Goal: Information Seeking & Learning: Learn about a topic

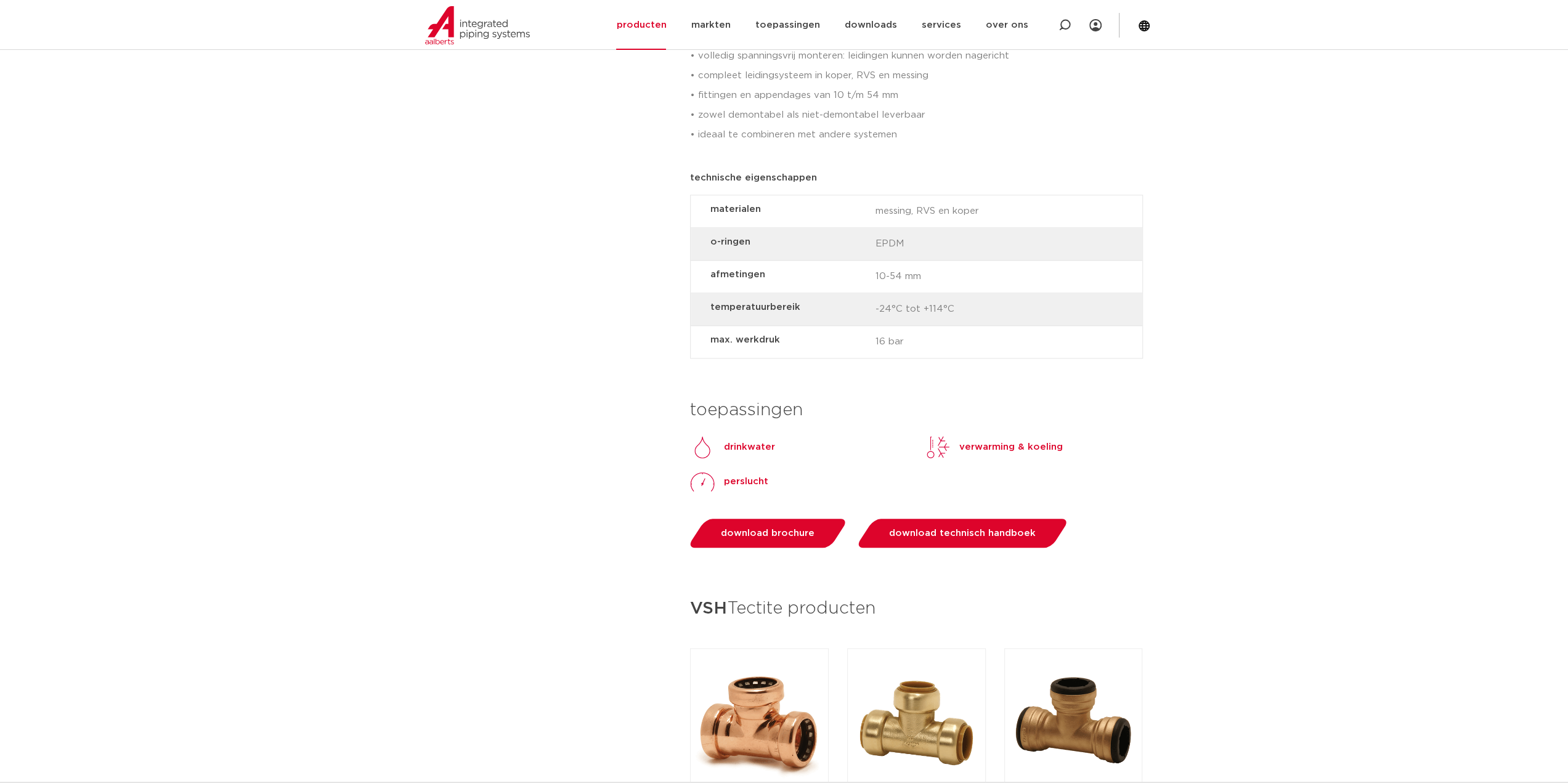
scroll to position [924, 0]
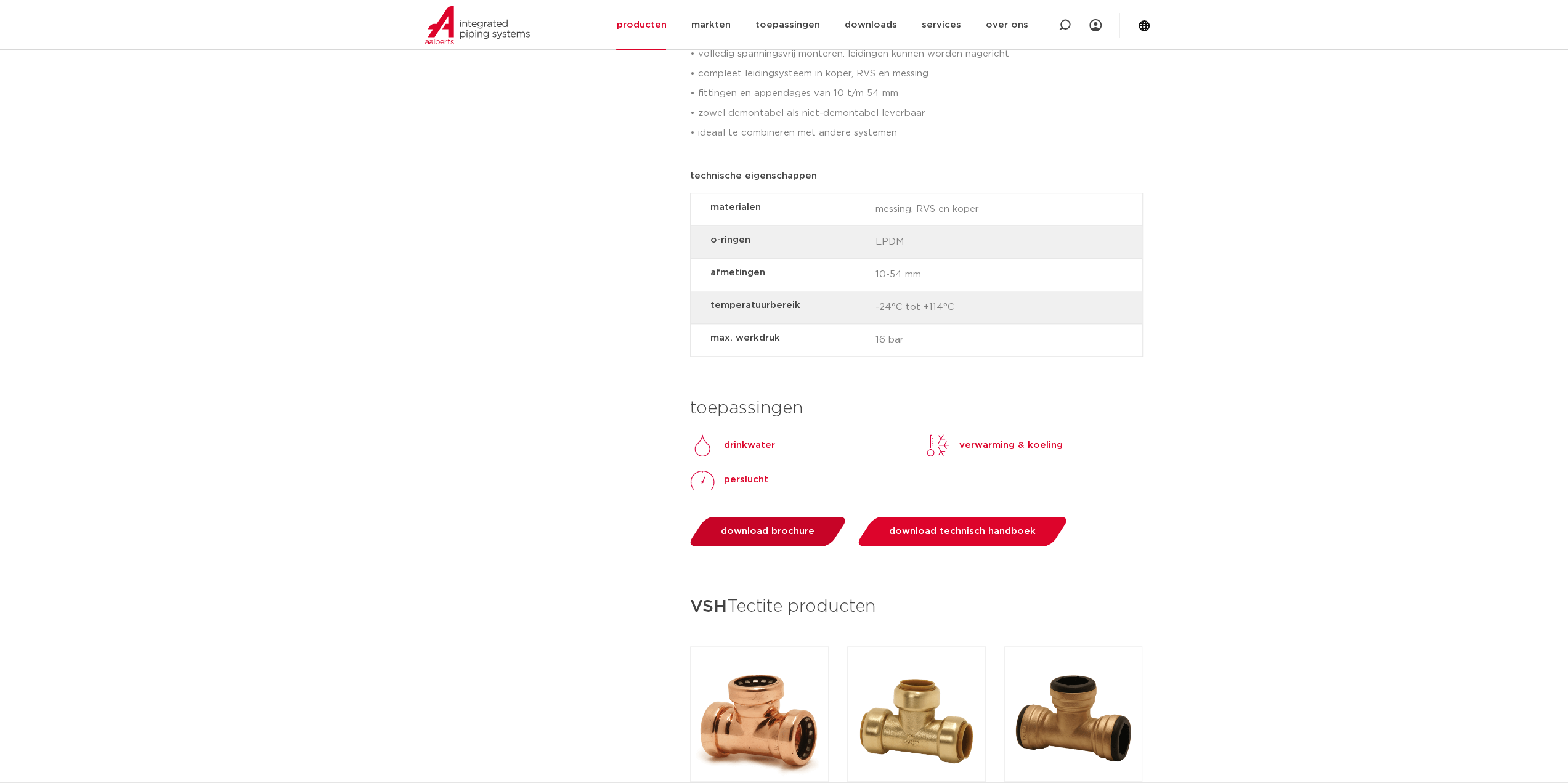
click at [793, 528] on span "download brochure" at bounding box center [767, 532] width 94 height 9
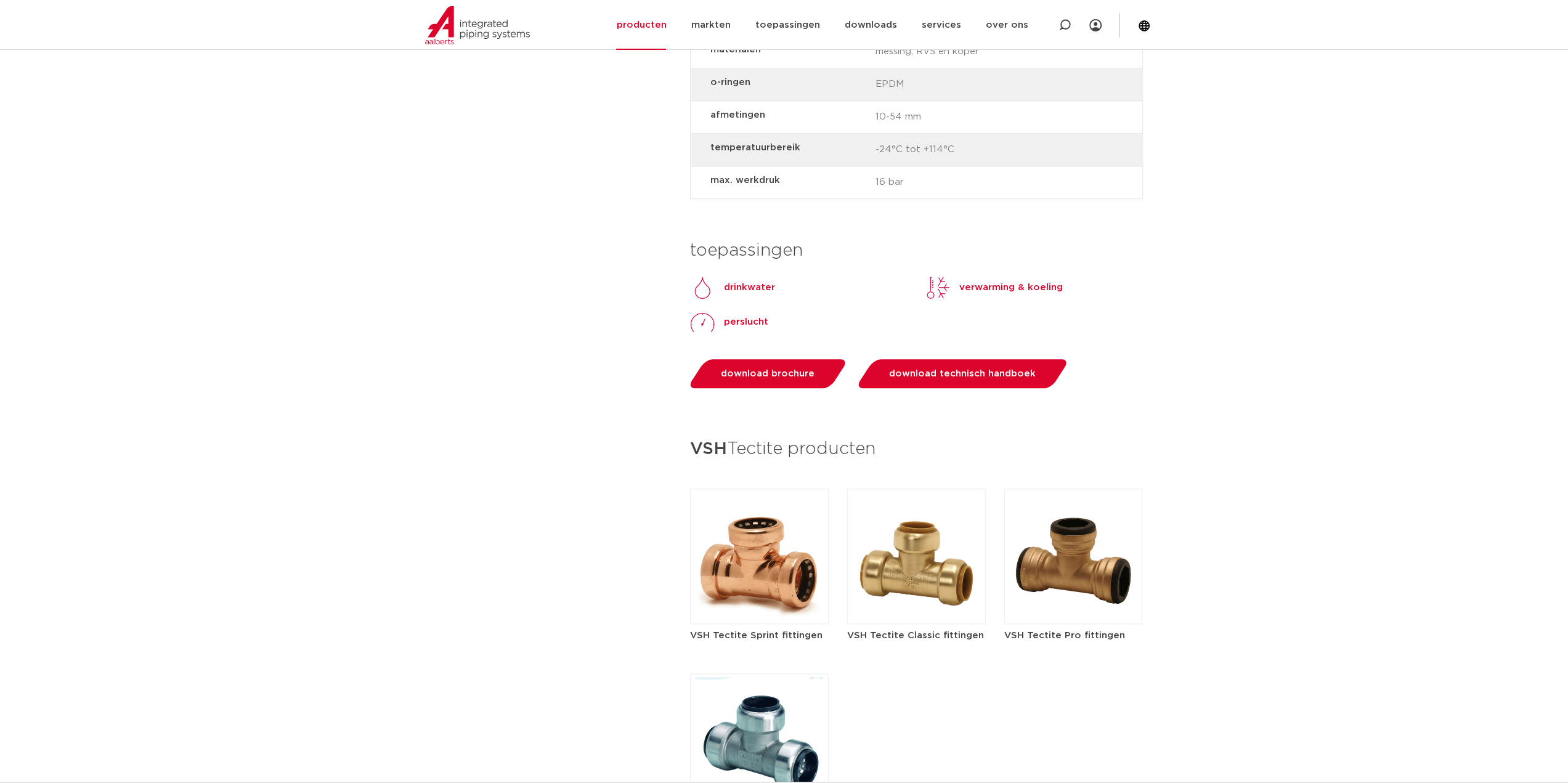
scroll to position [1233, 0]
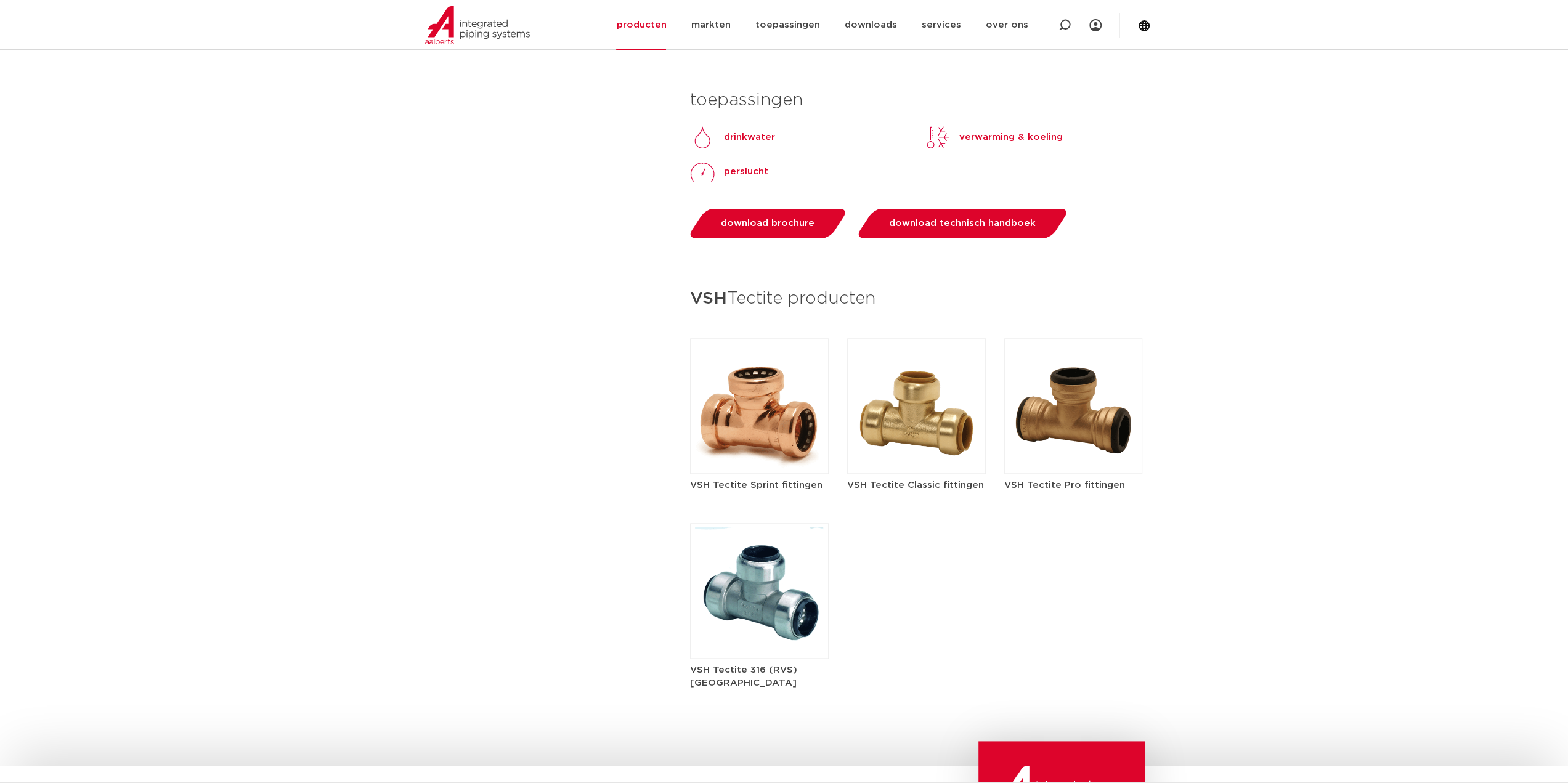
click at [1058, 399] on img at bounding box center [1074, 406] width 139 height 135
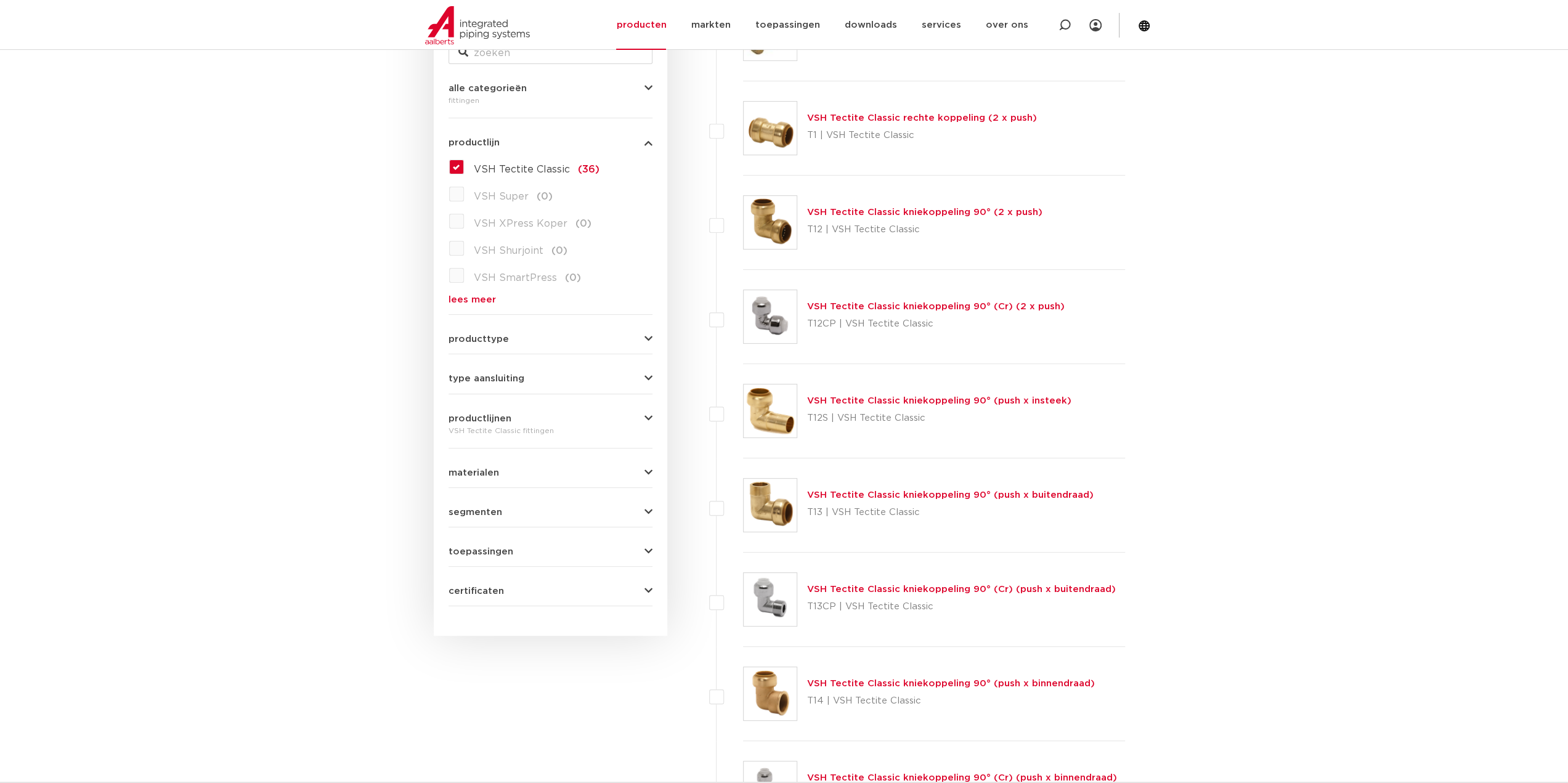
scroll to position [308, 0]
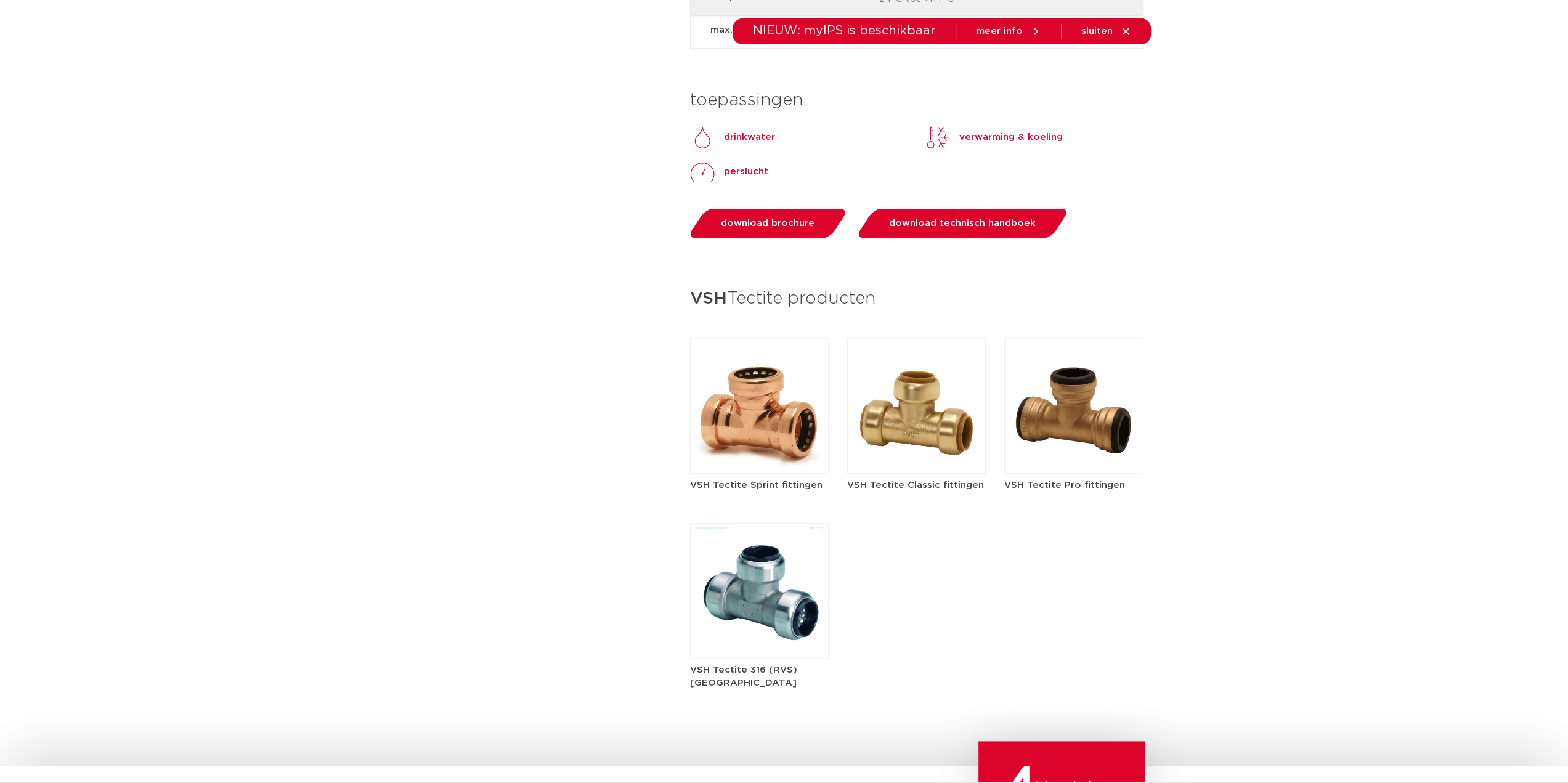
click at [940, 404] on img at bounding box center [916, 406] width 139 height 135
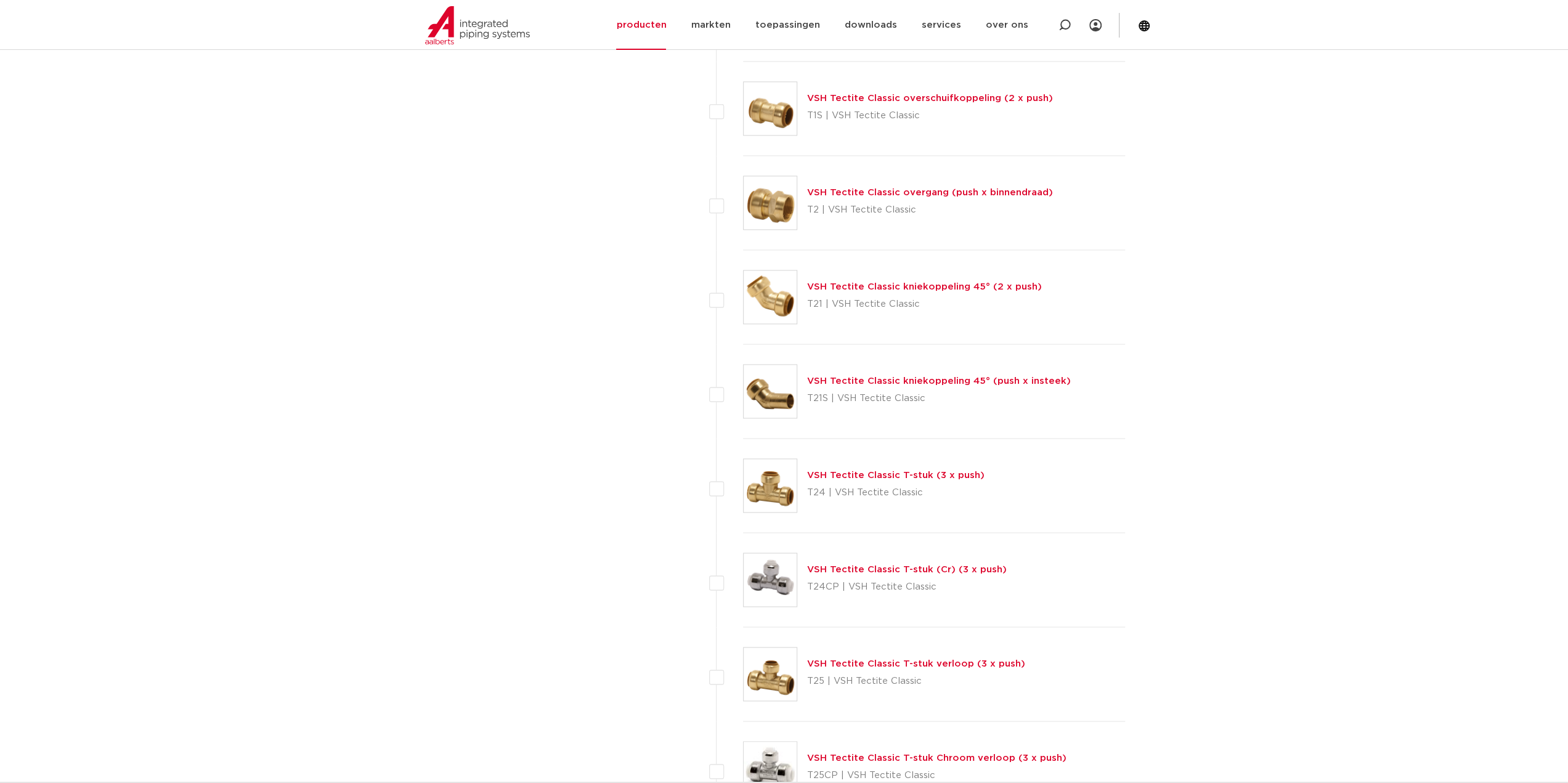
scroll to position [1541, 0]
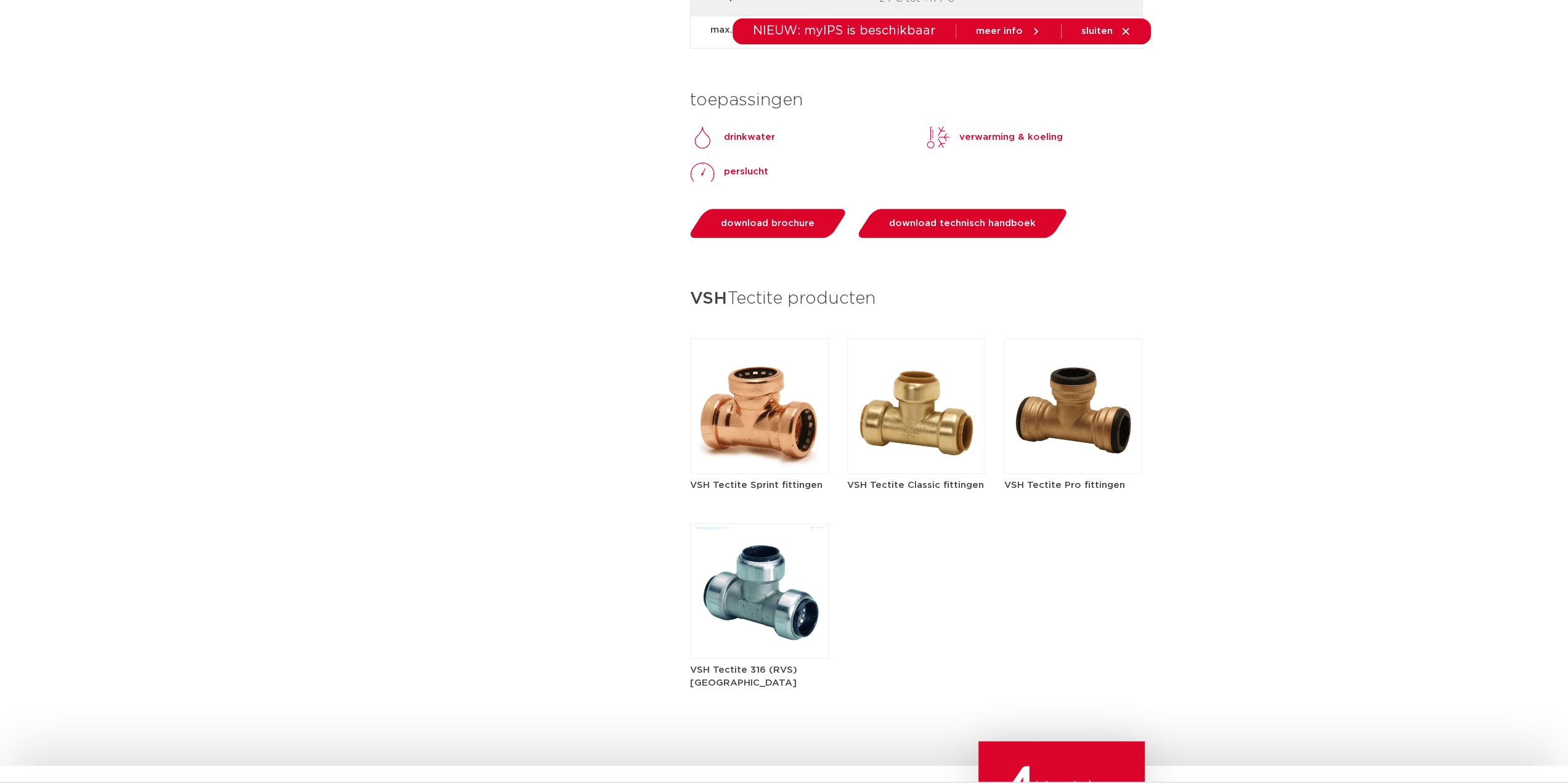
click at [772, 388] on img at bounding box center [759, 406] width 139 height 135
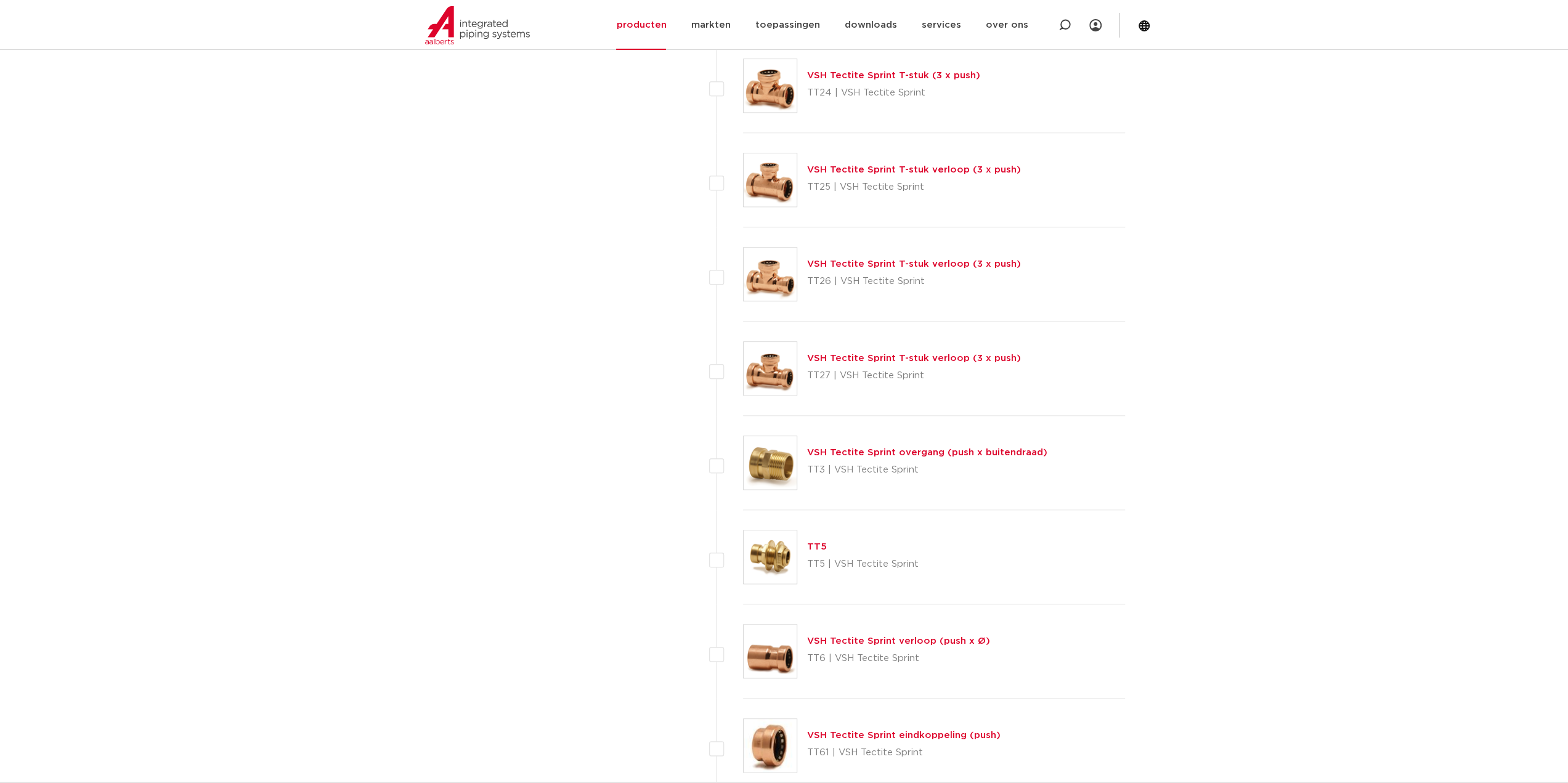
scroll to position [1294, 0]
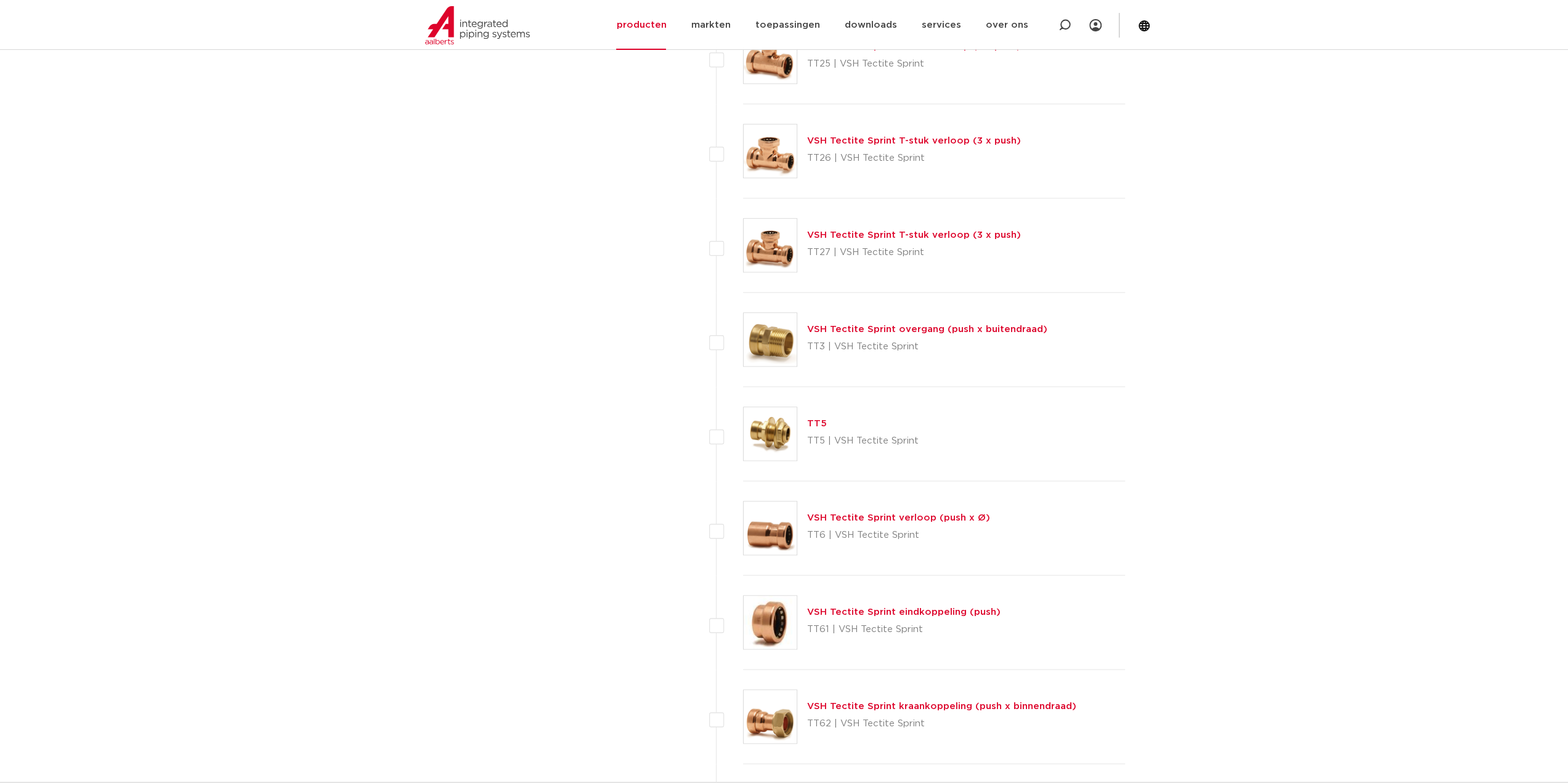
drag, startPoint x: 757, startPoint y: 425, endPoint x: 1164, endPoint y: 432, distance: 407.1
click at [1164, 432] on body "Zoeken NIEUW: myIPS is beschikbaar meer info sluiten producten markten toepassi…" at bounding box center [784, 156] width 1568 height 2901
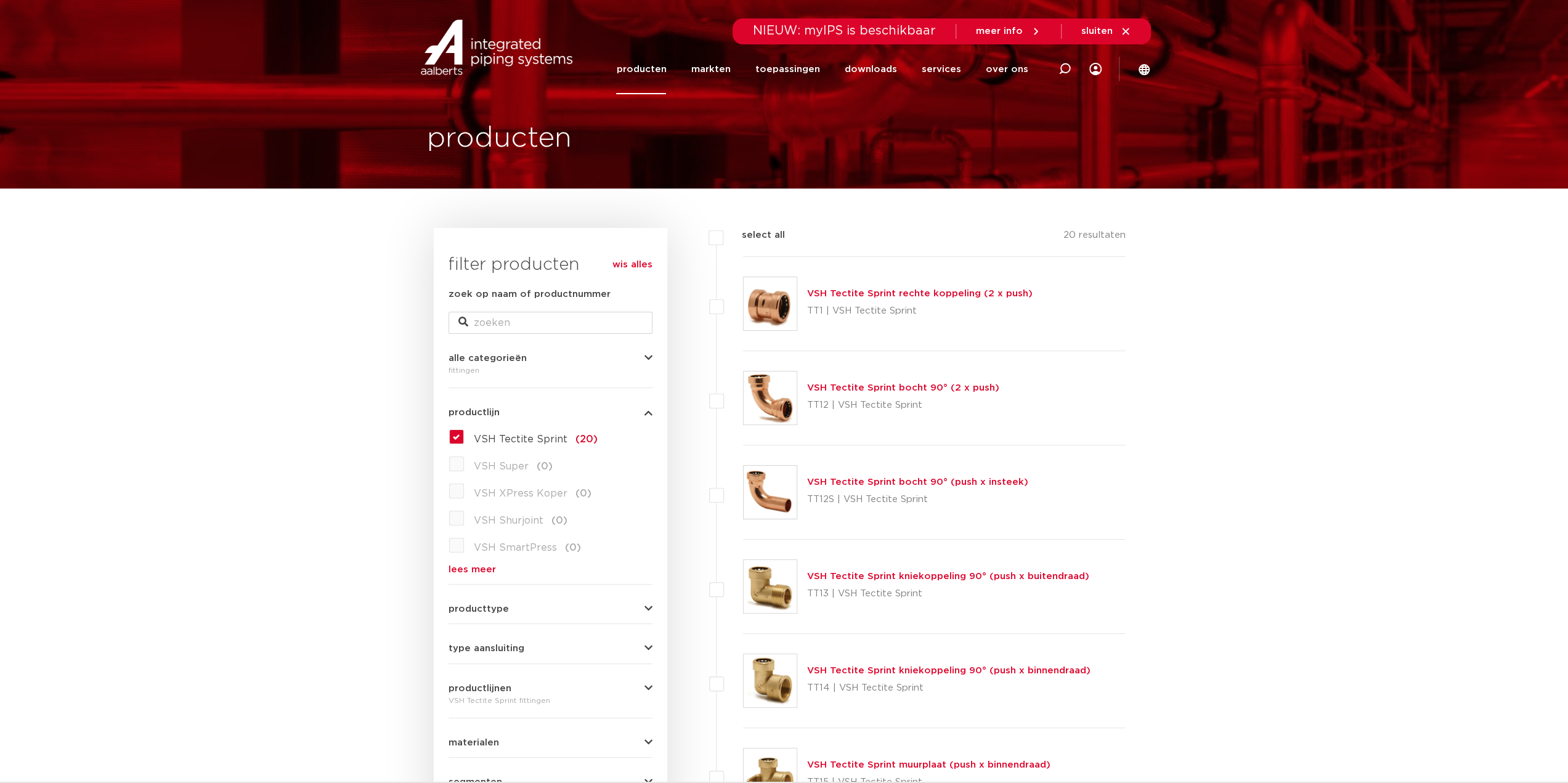
scroll to position [0, 0]
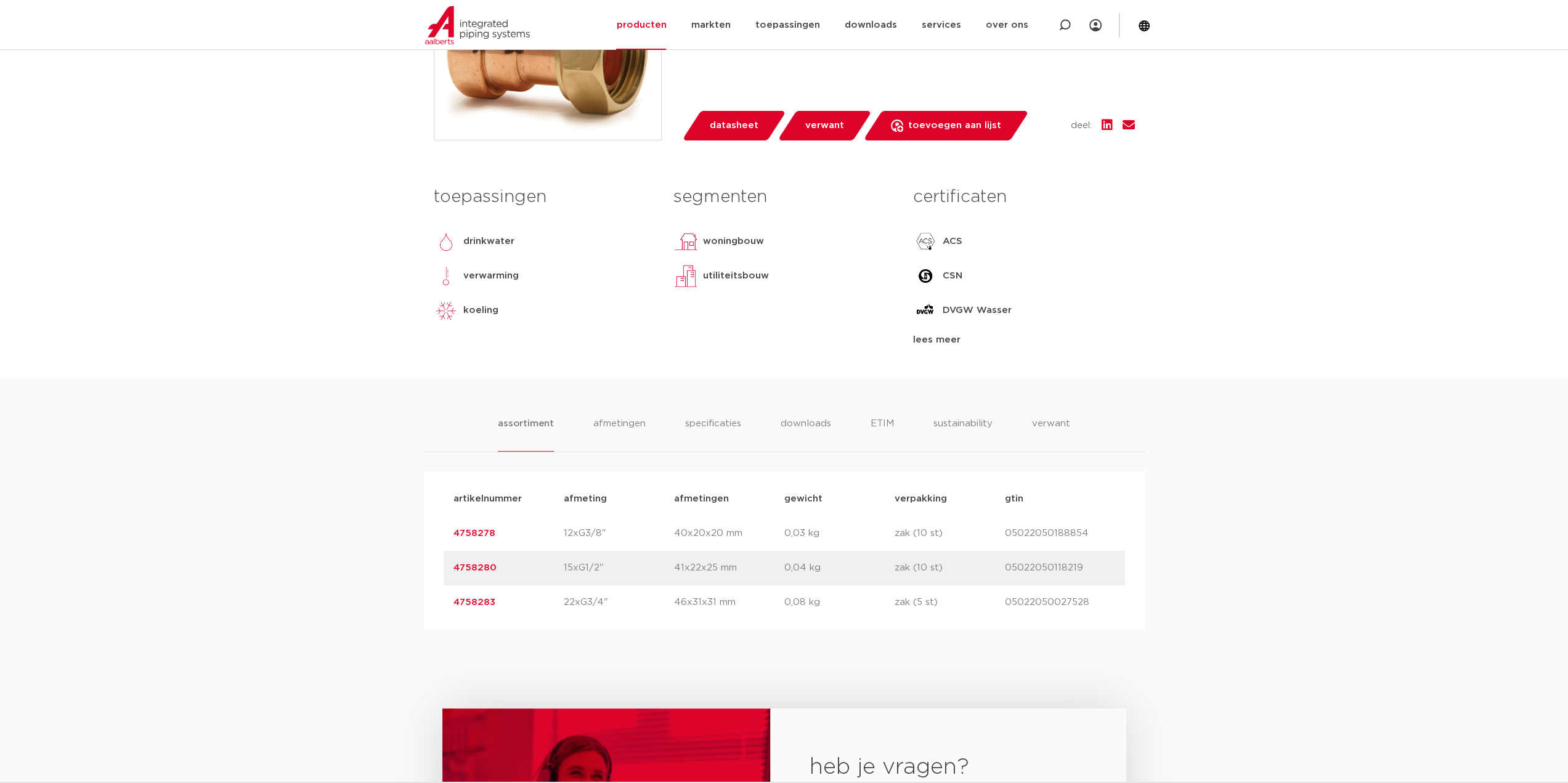
scroll to position [246, 0]
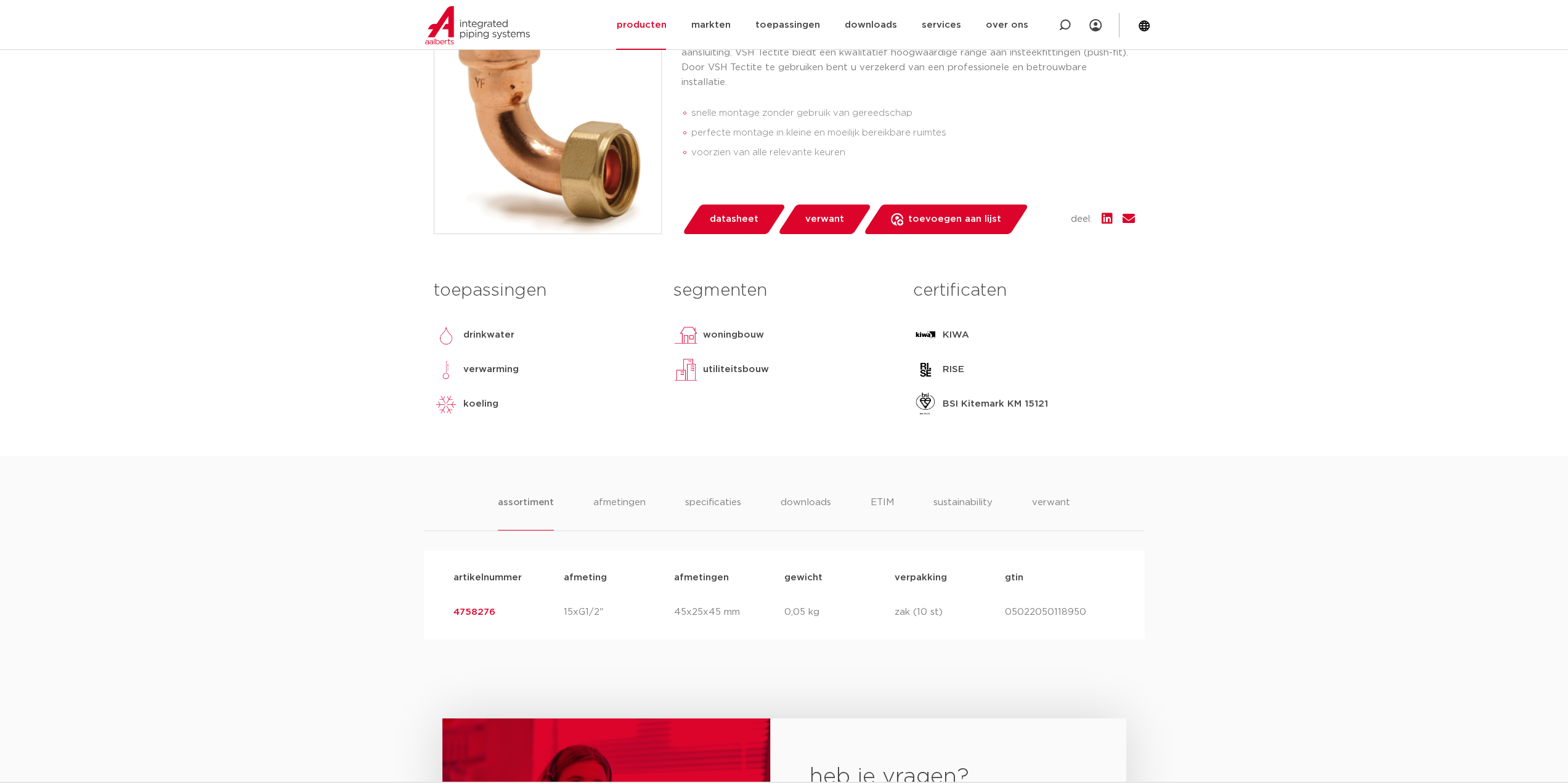
scroll to position [185, 0]
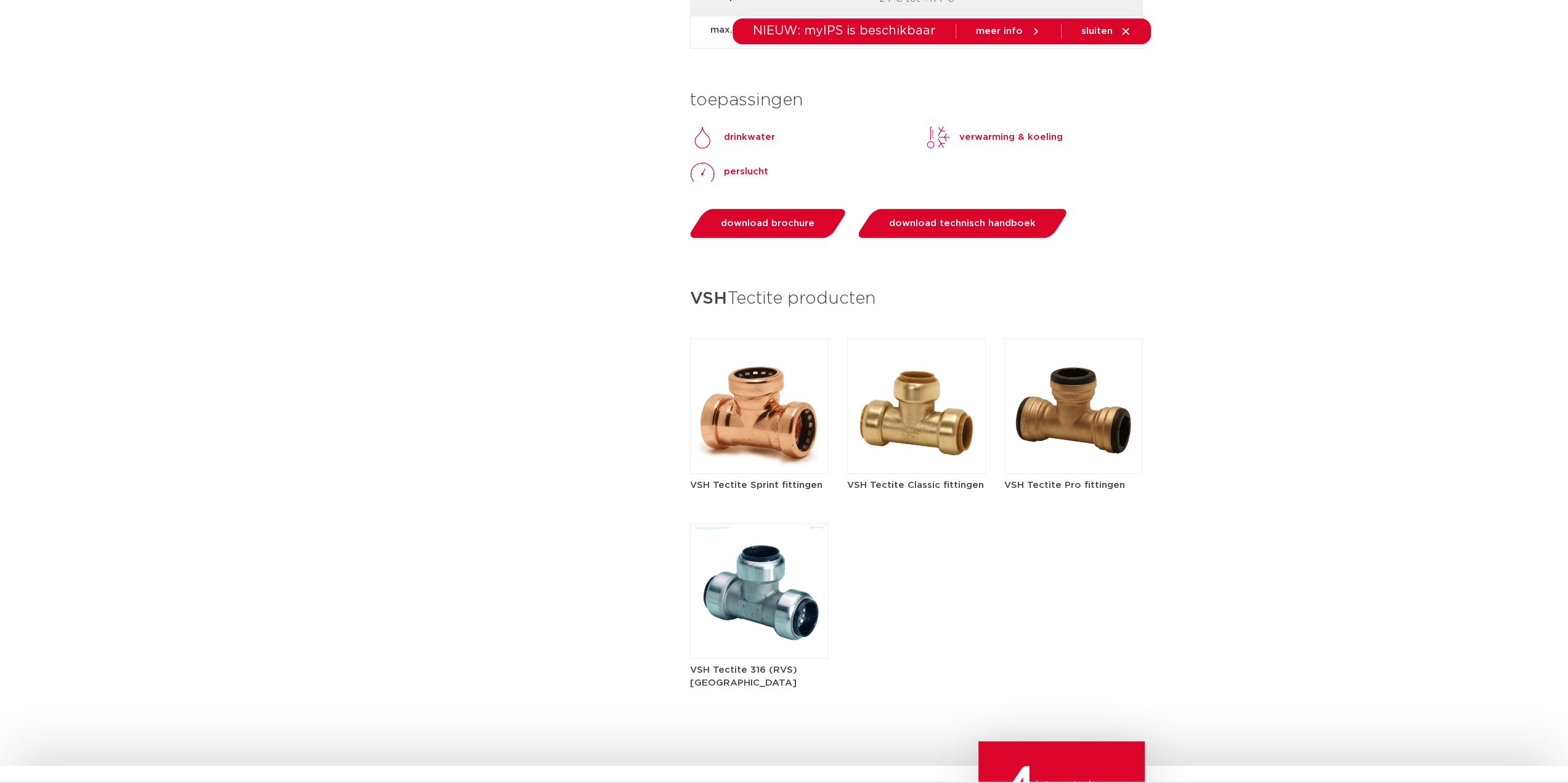
click at [760, 567] on img at bounding box center [759, 590] width 139 height 135
click at [822, 438] on img at bounding box center [759, 406] width 139 height 135
